Goal: Task Accomplishment & Management: Manage account settings

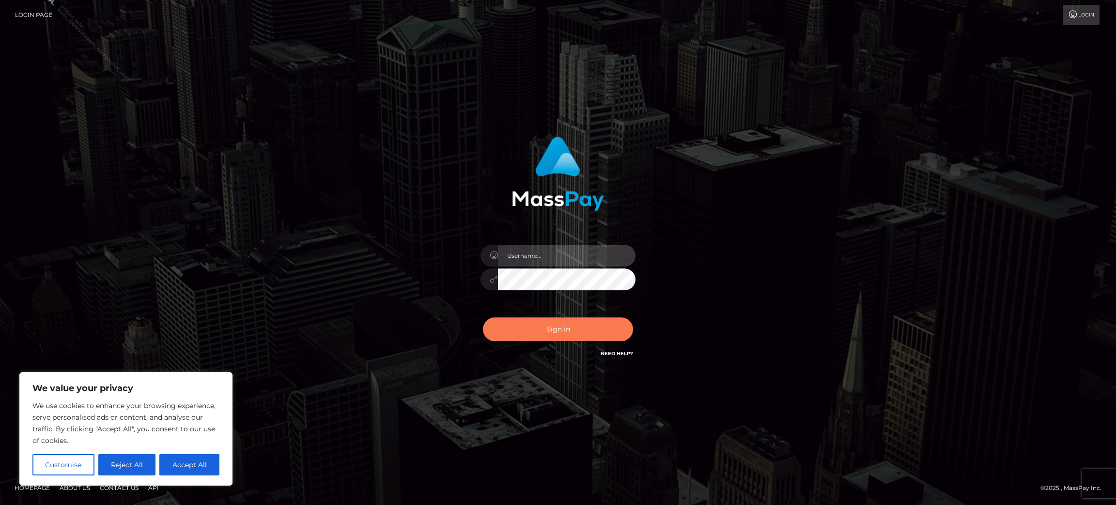
type input "Jasmine.ACE"
click at [565, 325] on button "Sign in" at bounding box center [558, 329] width 150 height 24
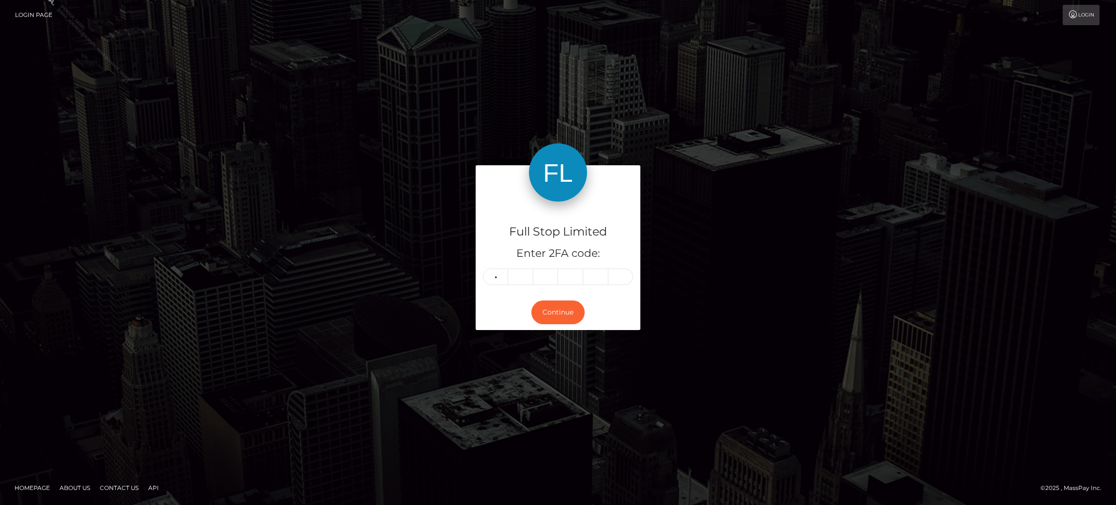
type input "4"
type input "2"
type input "1"
type input "8"
type input "7"
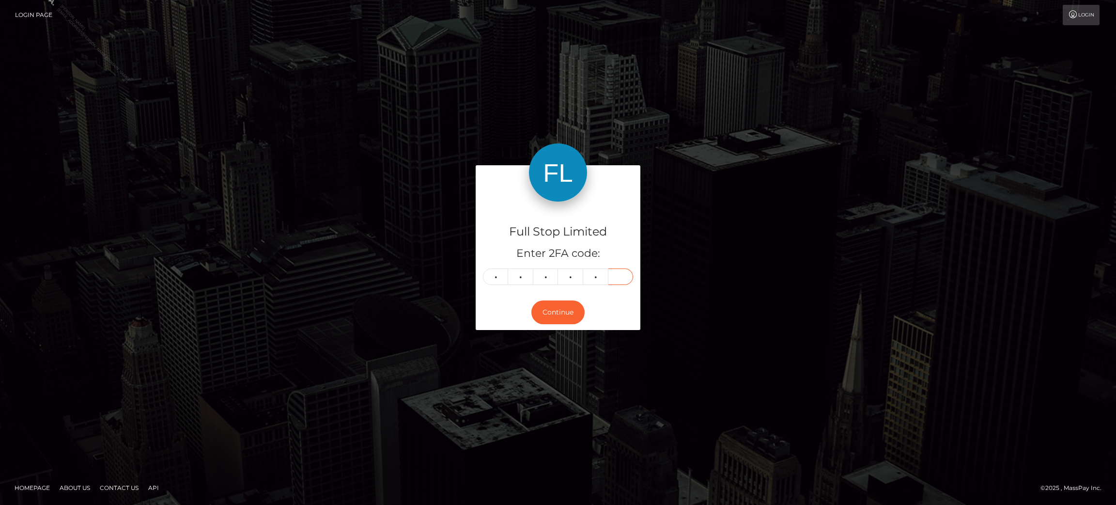
type input "7"
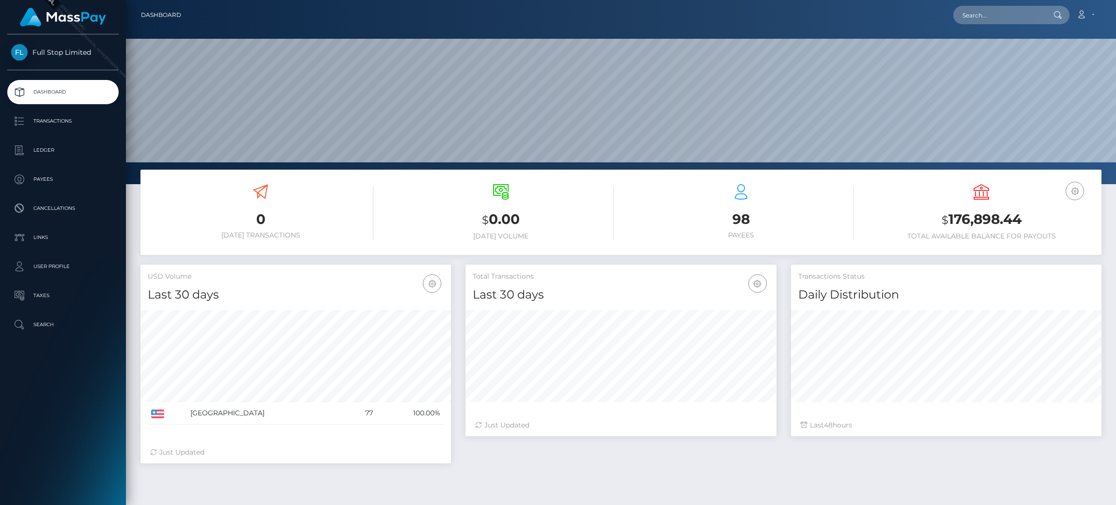
scroll to position [172, 311]
drag, startPoint x: 1028, startPoint y: 219, endPoint x: 1097, endPoint y: 222, distance: 69.8
click at [950, 226] on h3 "$ 176,898.44" at bounding box center [982, 220] width 226 height 20
copy h3 "76,898.44"
